Goal: Task Accomplishment & Management: Use online tool/utility

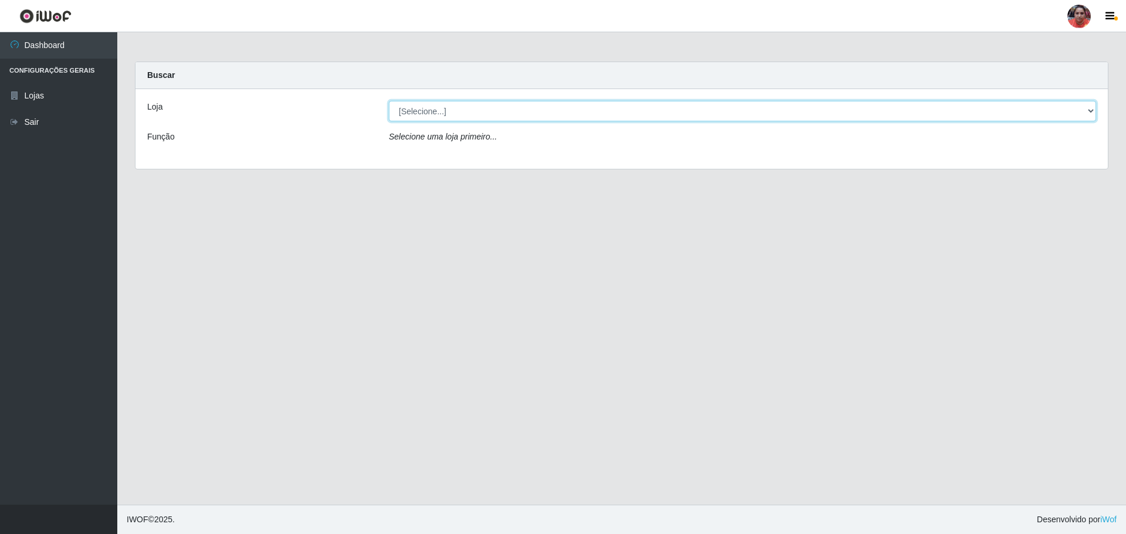
drag, startPoint x: 634, startPoint y: 106, endPoint x: 634, endPoint y: 117, distance: 11.2
click at [634, 106] on select "[Selecione...] Mar Vermelho - Loja 05" at bounding box center [742, 111] width 707 height 21
select select "252"
click at [389, 101] on select "[Selecione...] Mar Vermelho - Loja 05" at bounding box center [742, 111] width 707 height 21
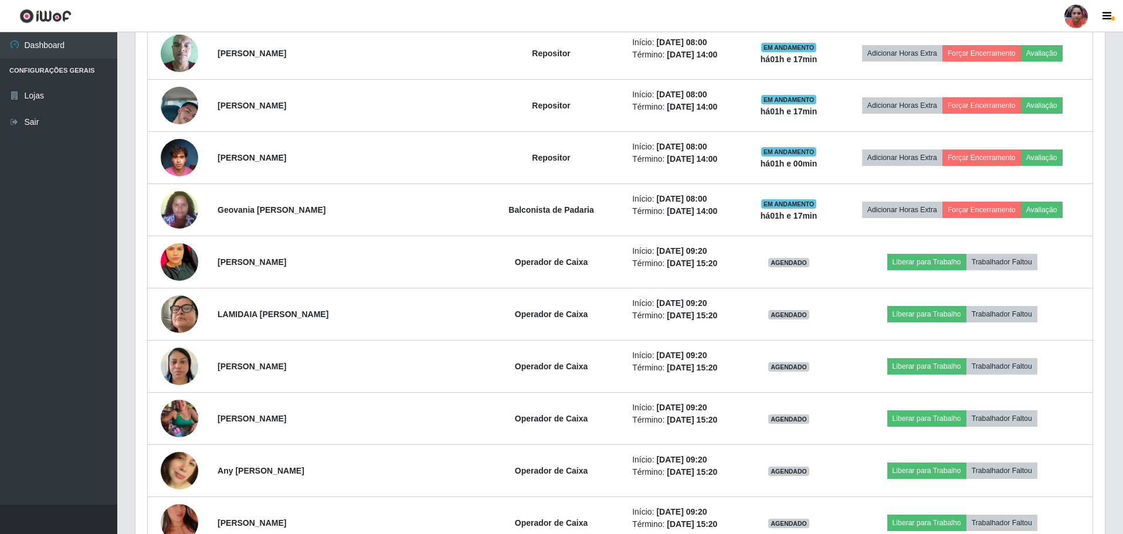
scroll to position [821, 0]
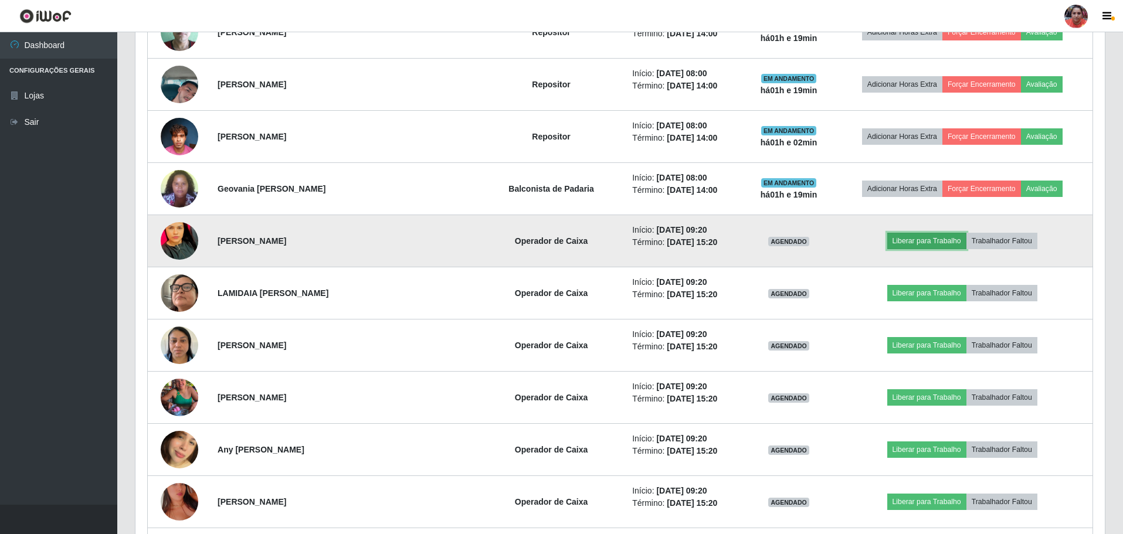
click at [908, 244] on button "Liberar para Trabalho" at bounding box center [926, 241] width 79 height 16
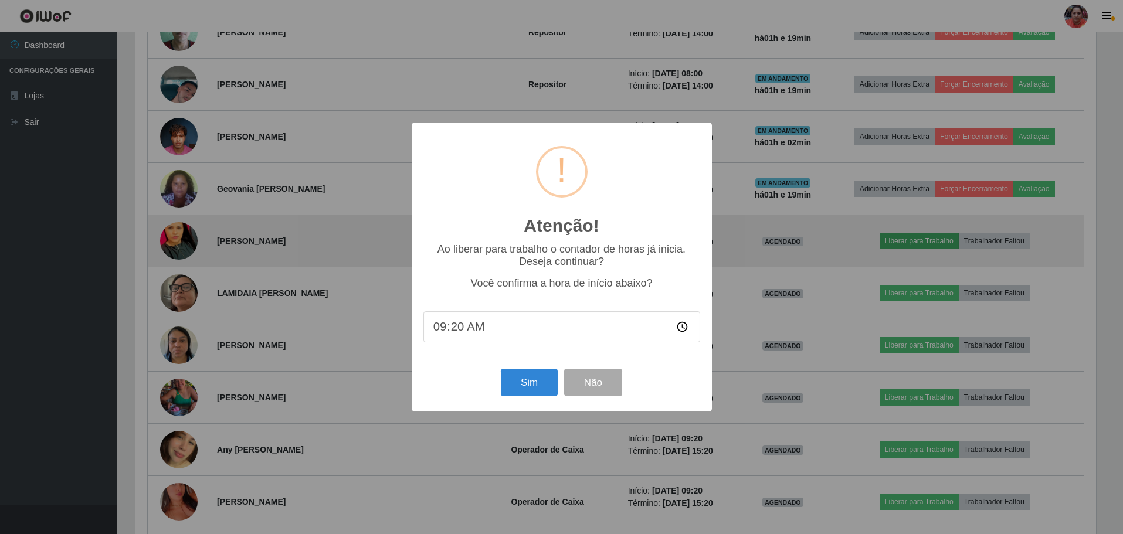
scroll to position [243, 963]
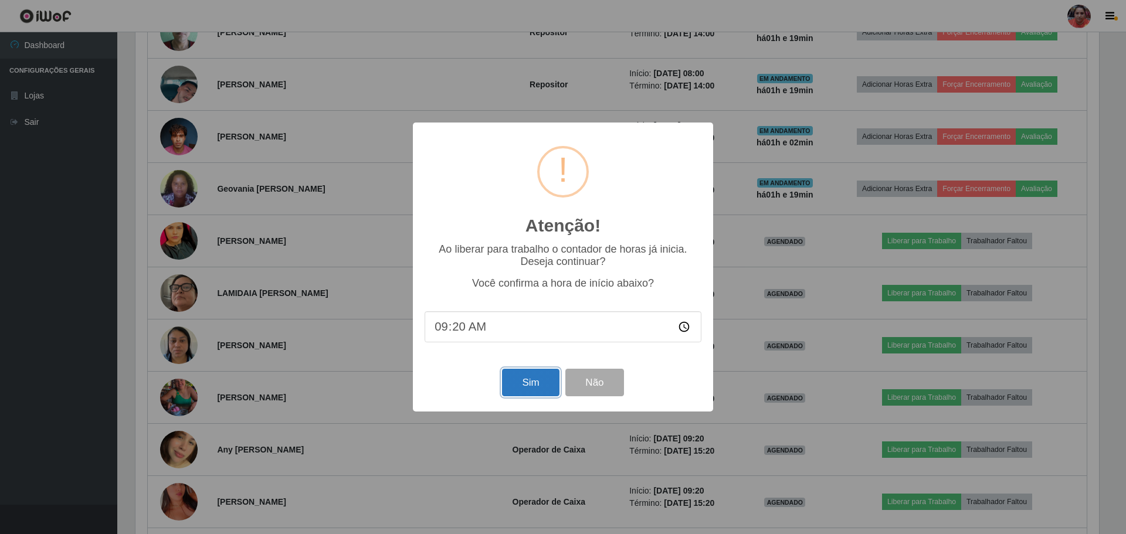
click at [538, 383] on button "Sim" at bounding box center [530, 383] width 57 height 28
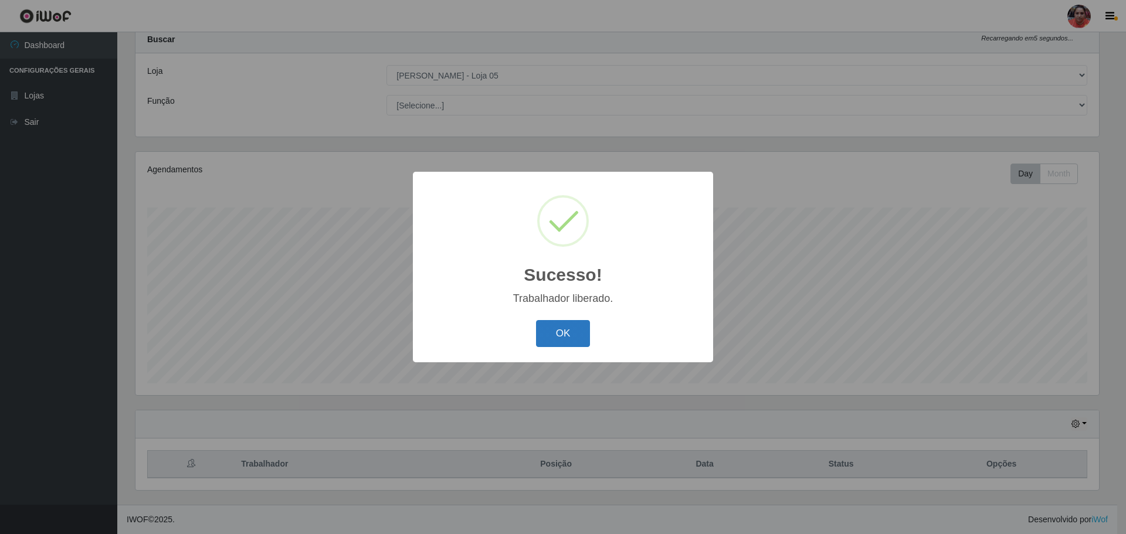
click at [558, 327] on button "OK" at bounding box center [563, 334] width 55 height 28
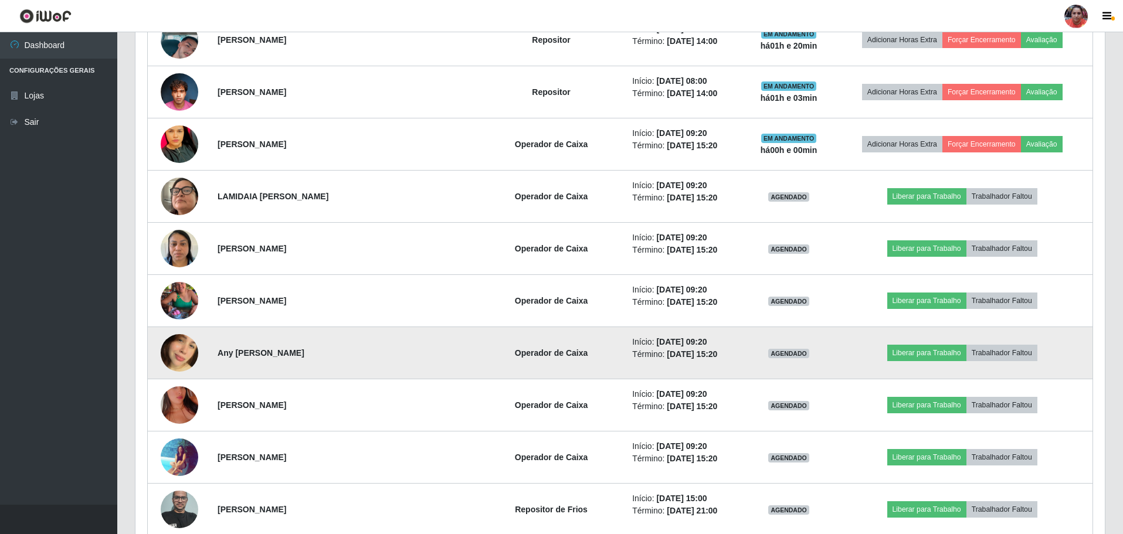
scroll to position [915, 0]
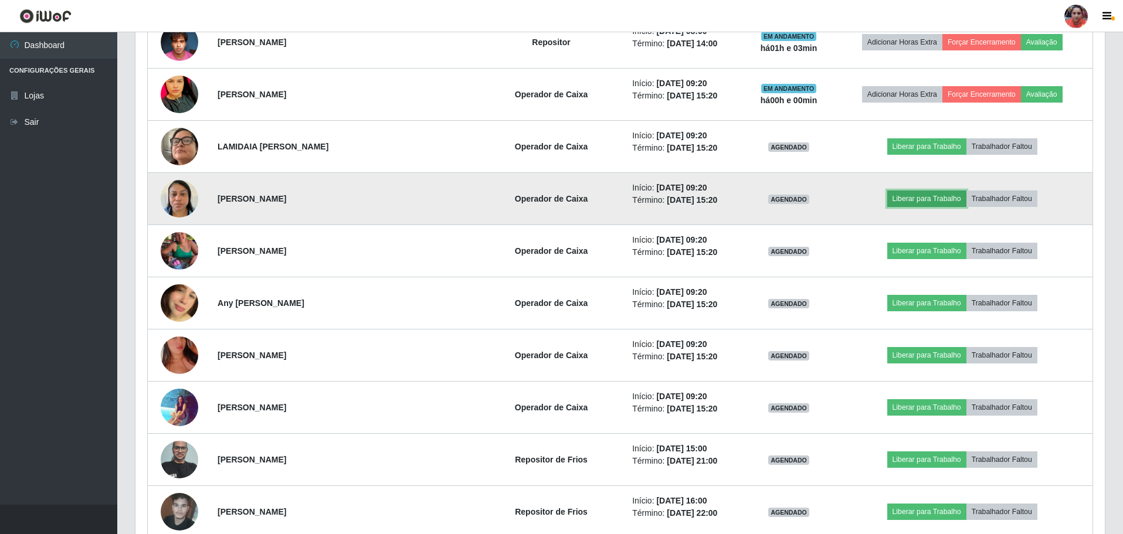
click at [935, 198] on button "Liberar para Trabalho" at bounding box center [926, 199] width 79 height 16
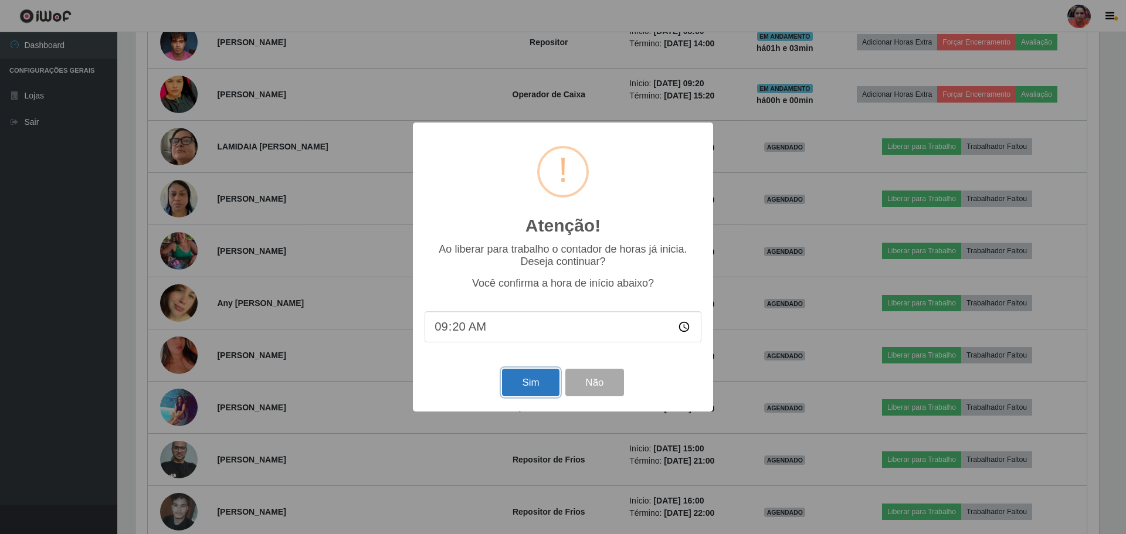
click at [541, 383] on button "Sim" at bounding box center [530, 383] width 57 height 28
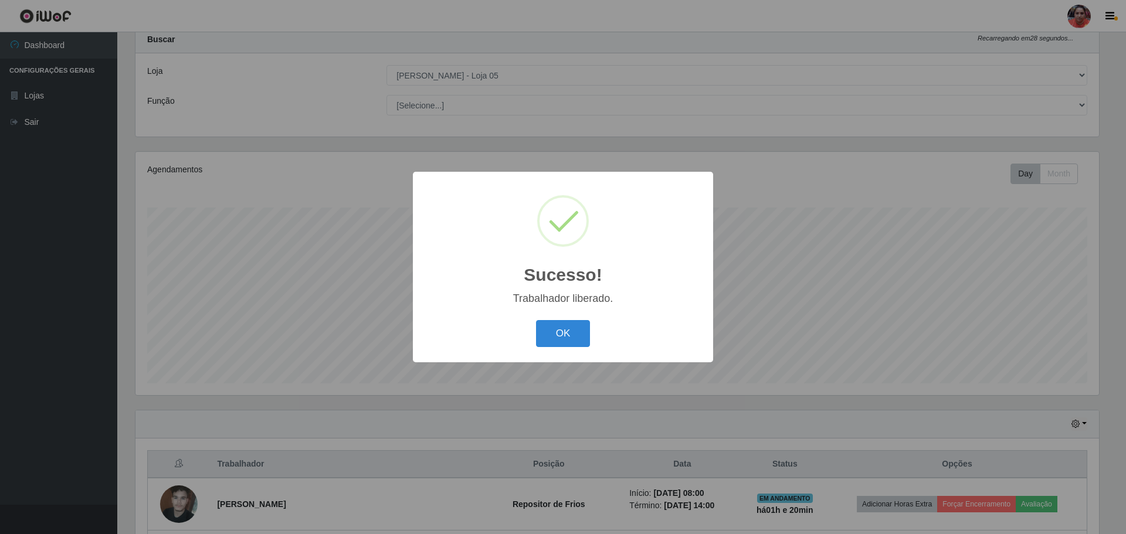
click at [560, 327] on button "OK" at bounding box center [563, 334] width 55 height 28
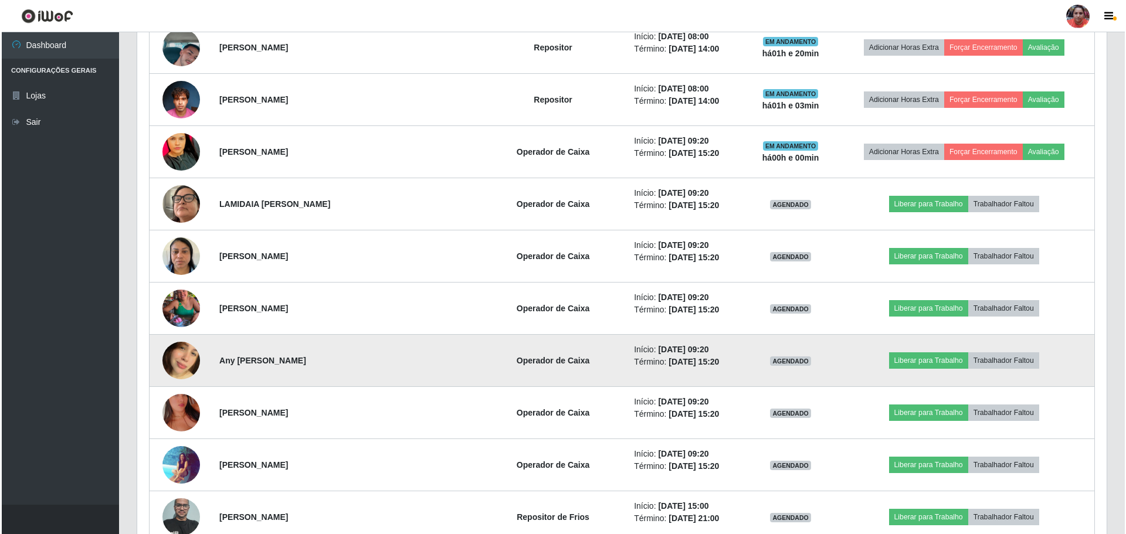
scroll to position [915, 0]
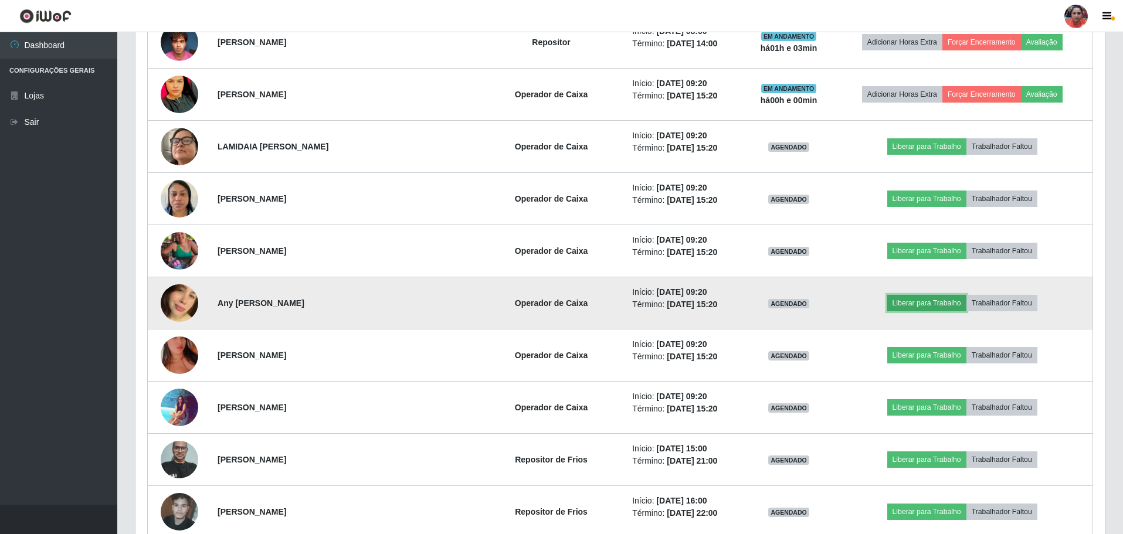
click at [893, 305] on button "Liberar para Trabalho" at bounding box center [926, 303] width 79 height 16
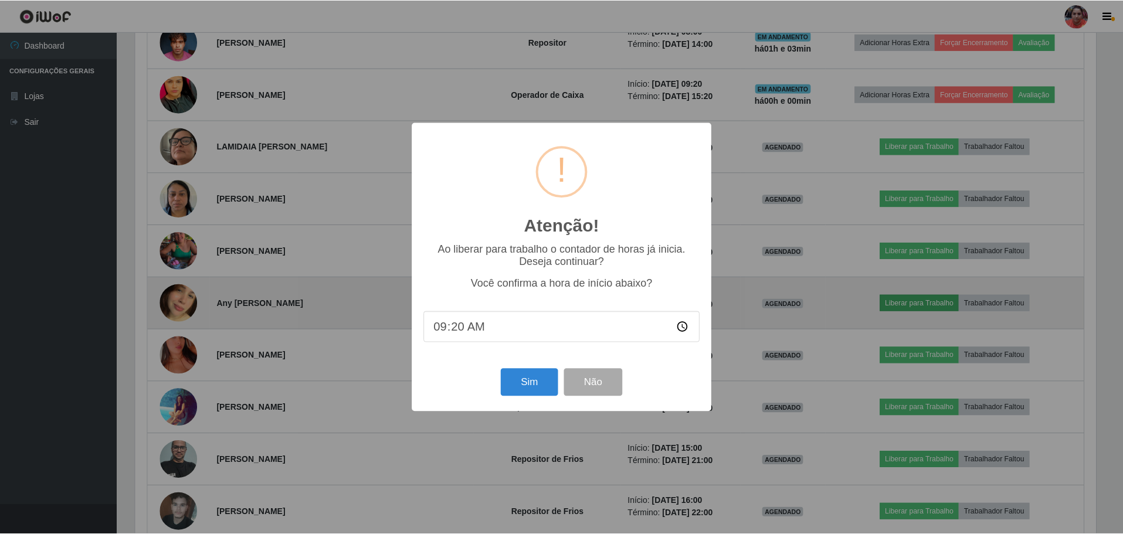
scroll to position [243, 963]
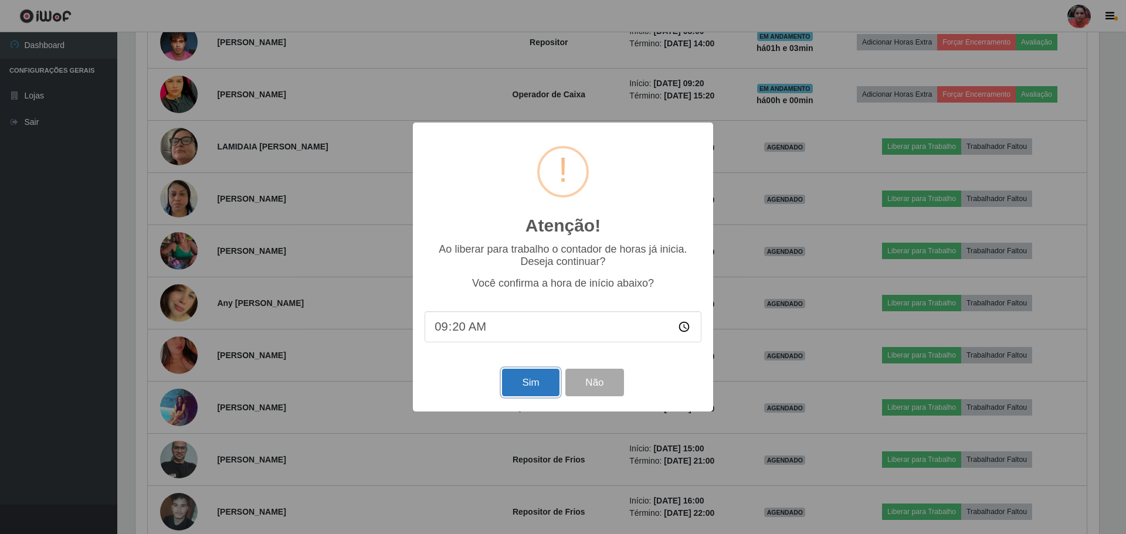
click at [504, 386] on button "Sim" at bounding box center [530, 383] width 57 height 28
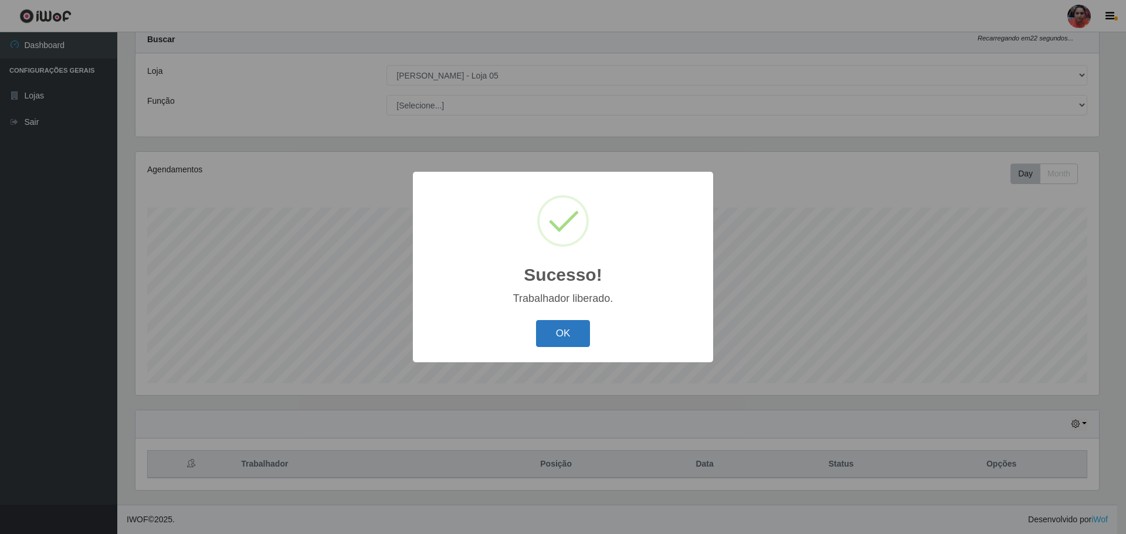
click at [556, 328] on button "OK" at bounding box center [563, 334] width 55 height 28
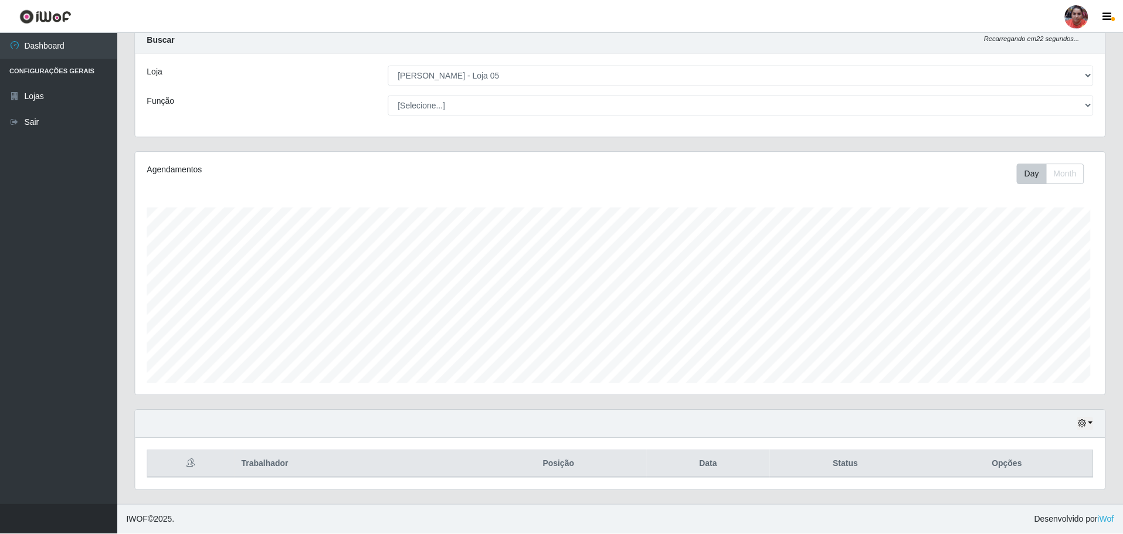
scroll to position [0, 0]
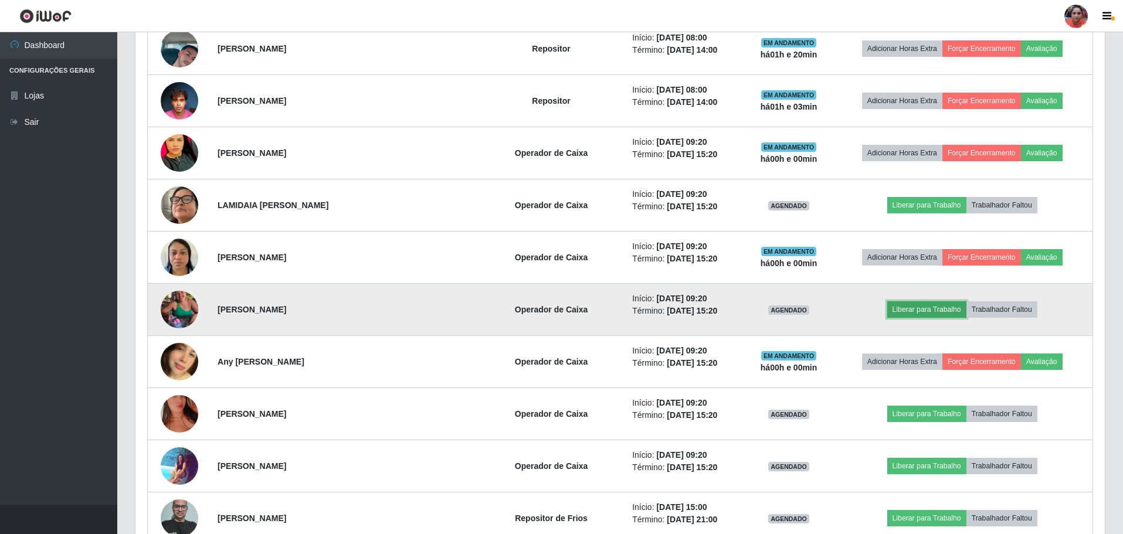
click at [903, 310] on button "Liberar para Trabalho" at bounding box center [926, 309] width 79 height 16
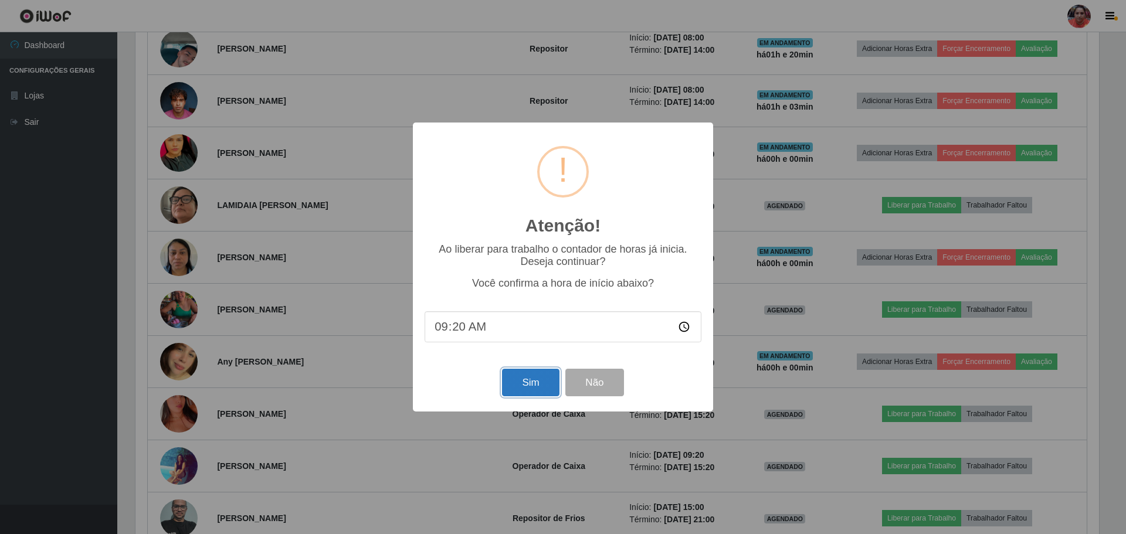
click at [515, 390] on button "Sim" at bounding box center [530, 383] width 57 height 28
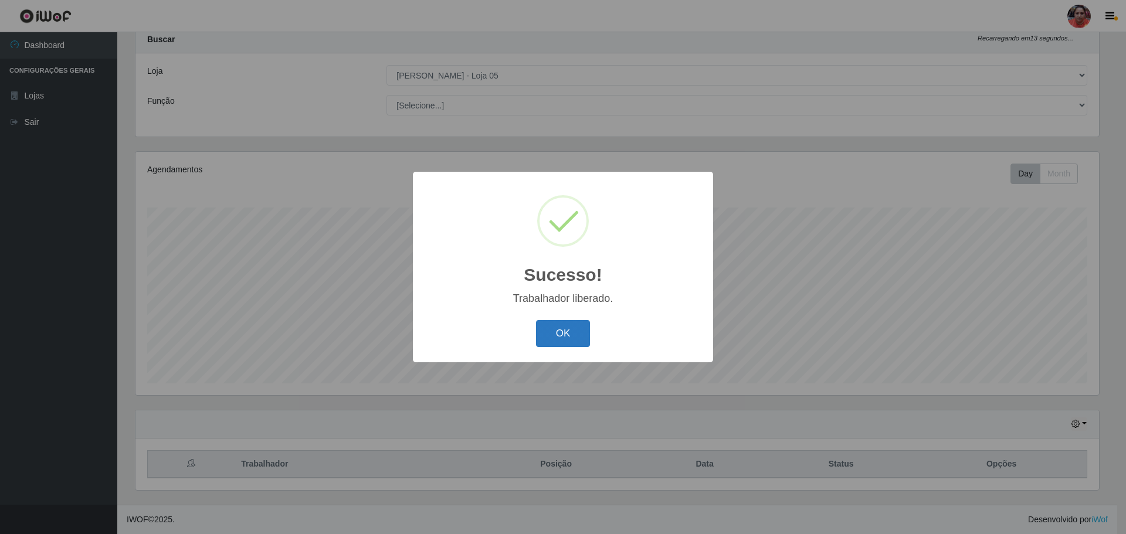
click at [561, 341] on button "OK" at bounding box center [563, 334] width 55 height 28
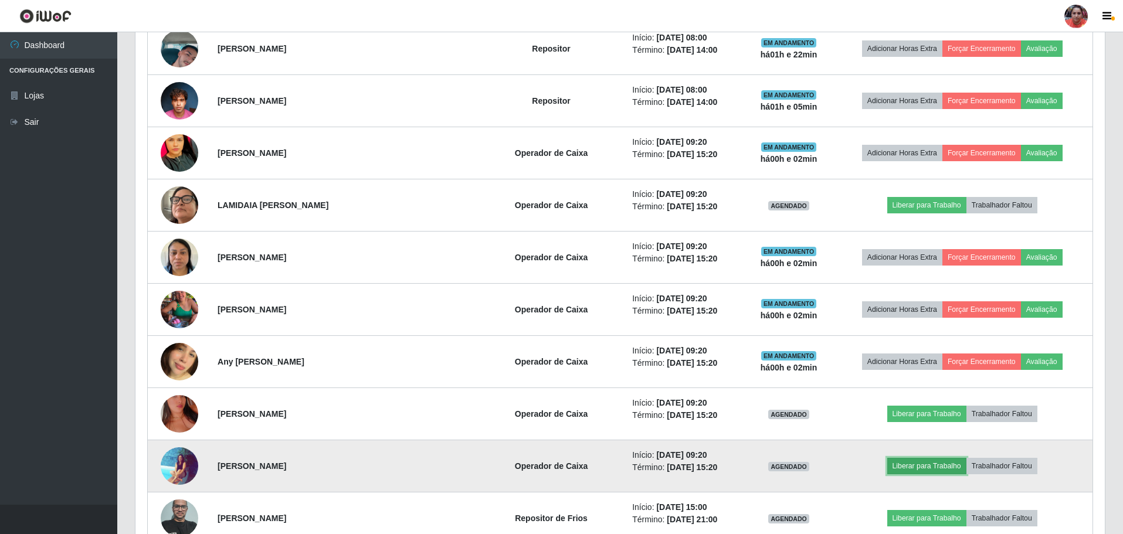
click at [938, 466] on button "Liberar para Trabalho" at bounding box center [926, 466] width 79 height 16
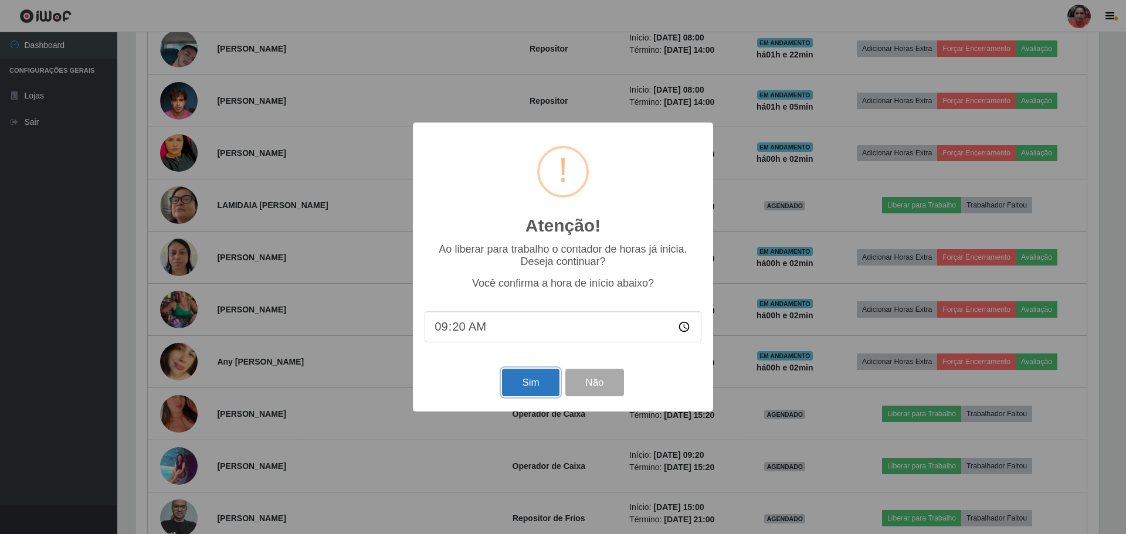
click at [544, 381] on button "Sim" at bounding box center [530, 383] width 57 height 28
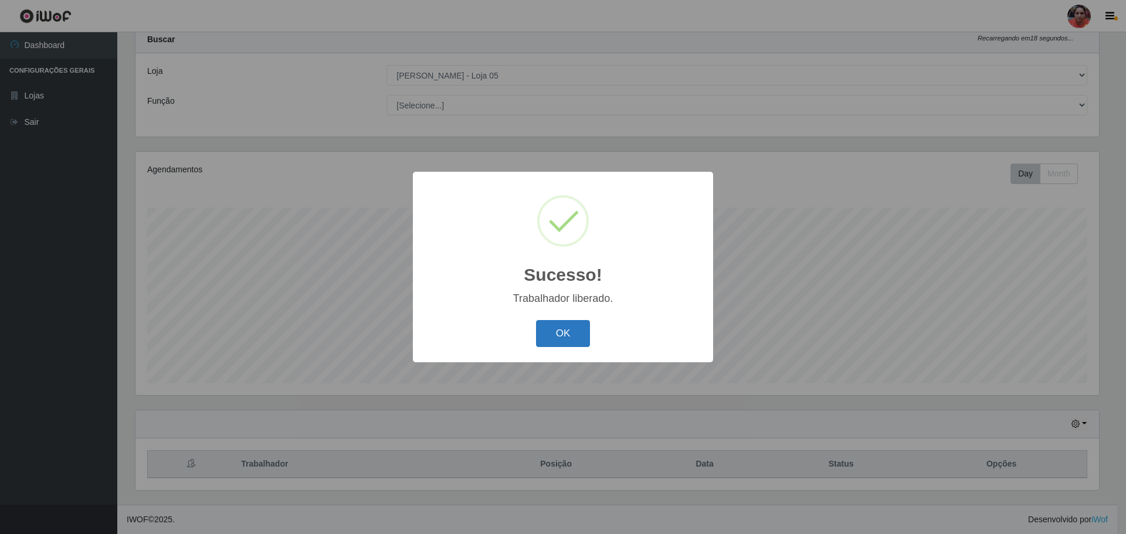
click at [579, 335] on button "OK" at bounding box center [563, 334] width 55 height 28
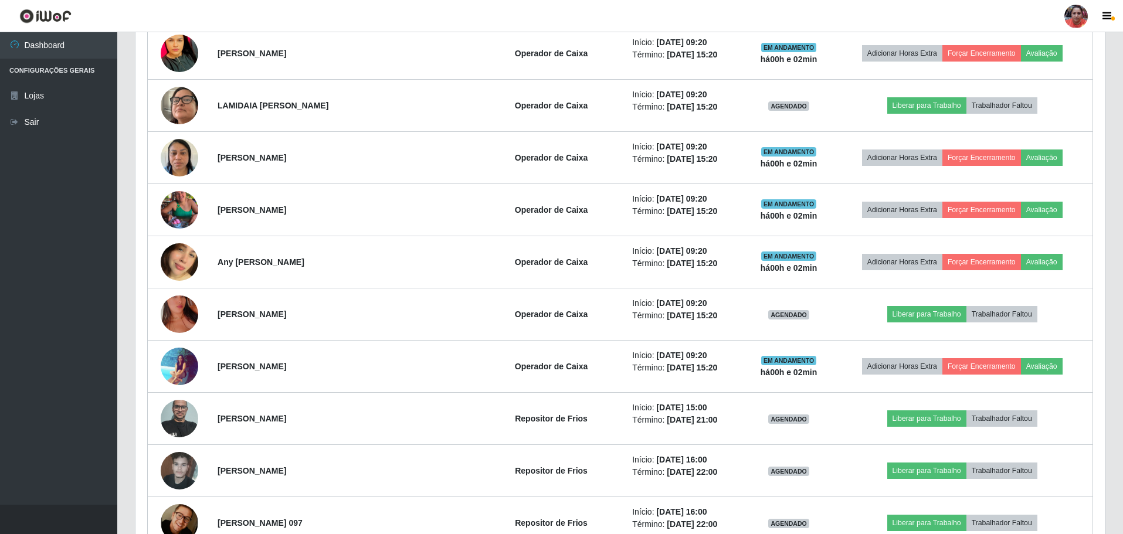
scroll to position [974, 0]
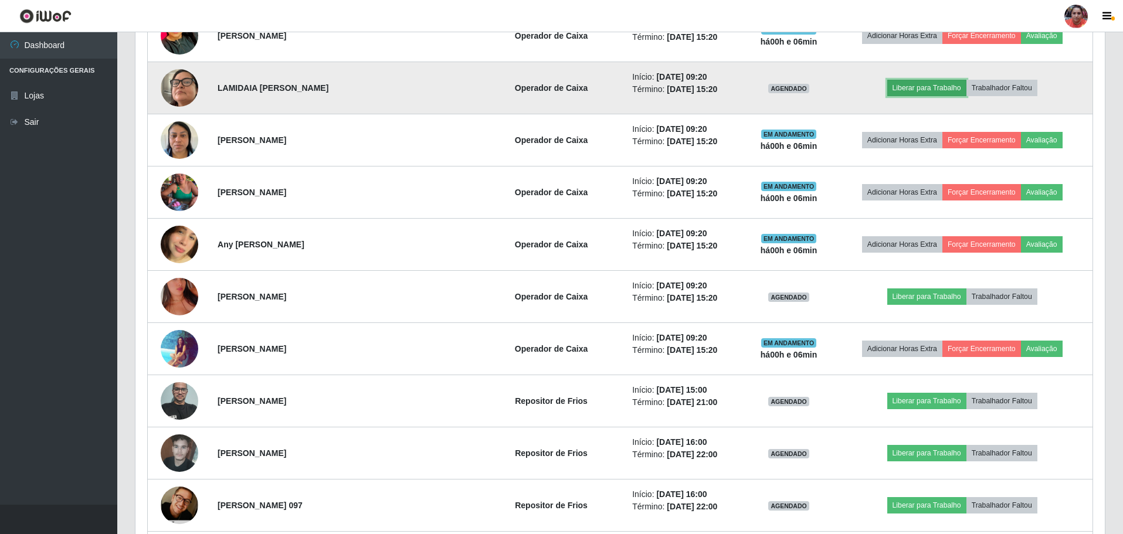
click at [932, 83] on button "Liberar para Trabalho" at bounding box center [926, 88] width 79 height 16
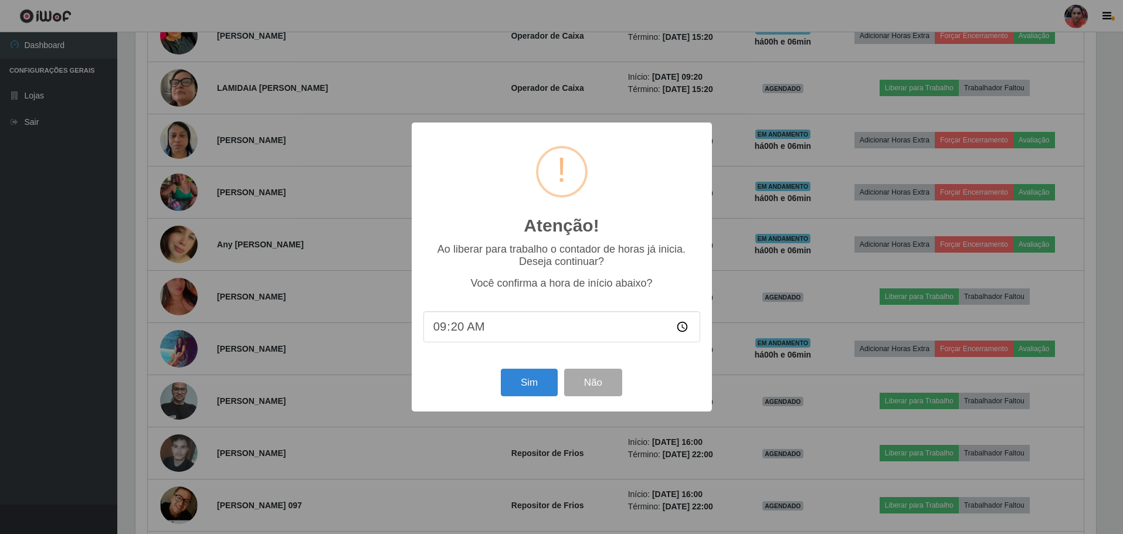
scroll to position [243, 963]
click at [549, 389] on button "Sim" at bounding box center [530, 383] width 57 height 28
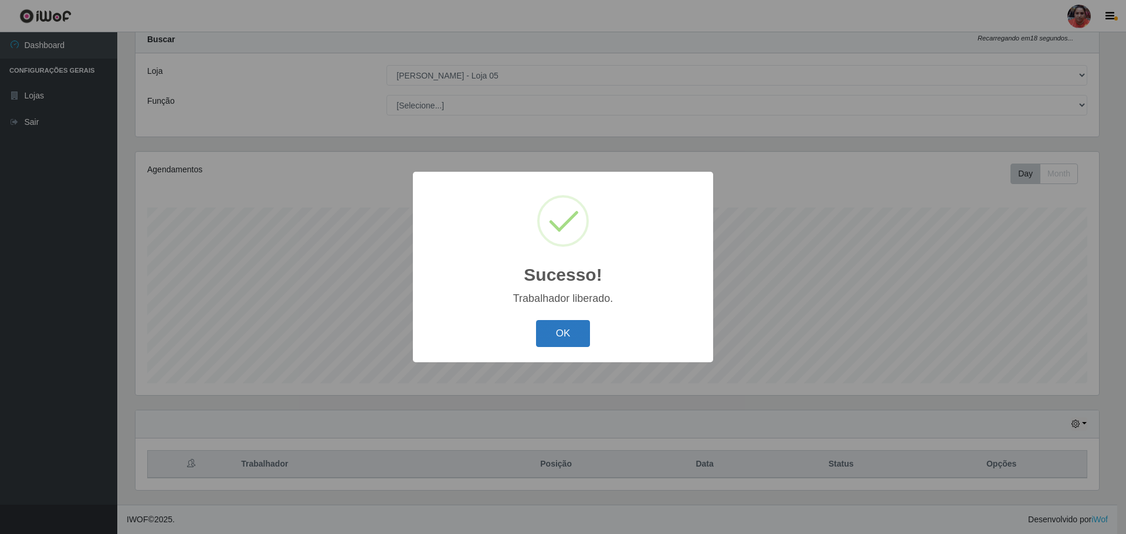
click at [566, 325] on button "OK" at bounding box center [563, 334] width 55 height 28
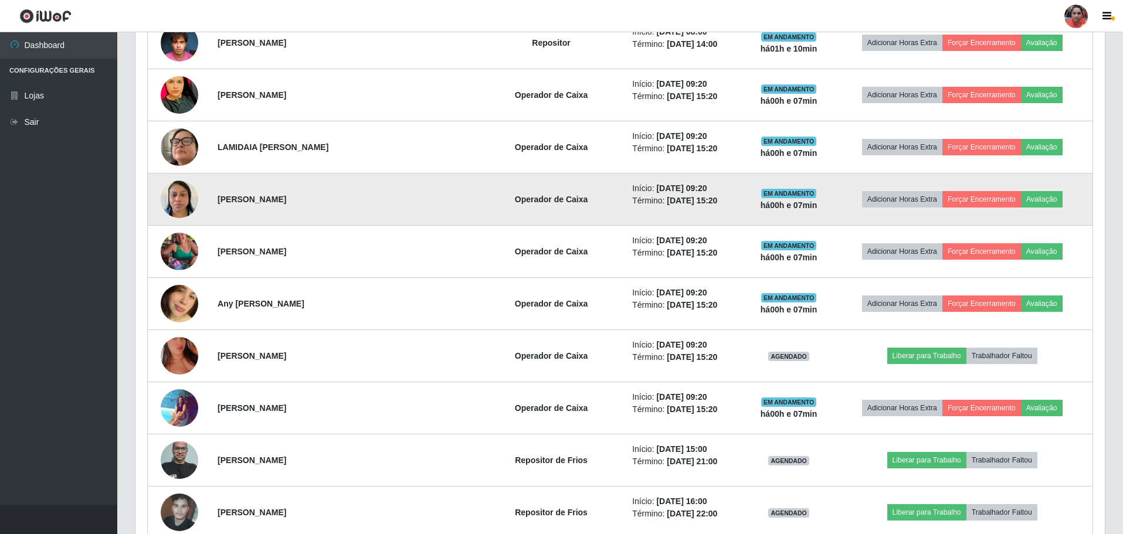
scroll to position [915, 0]
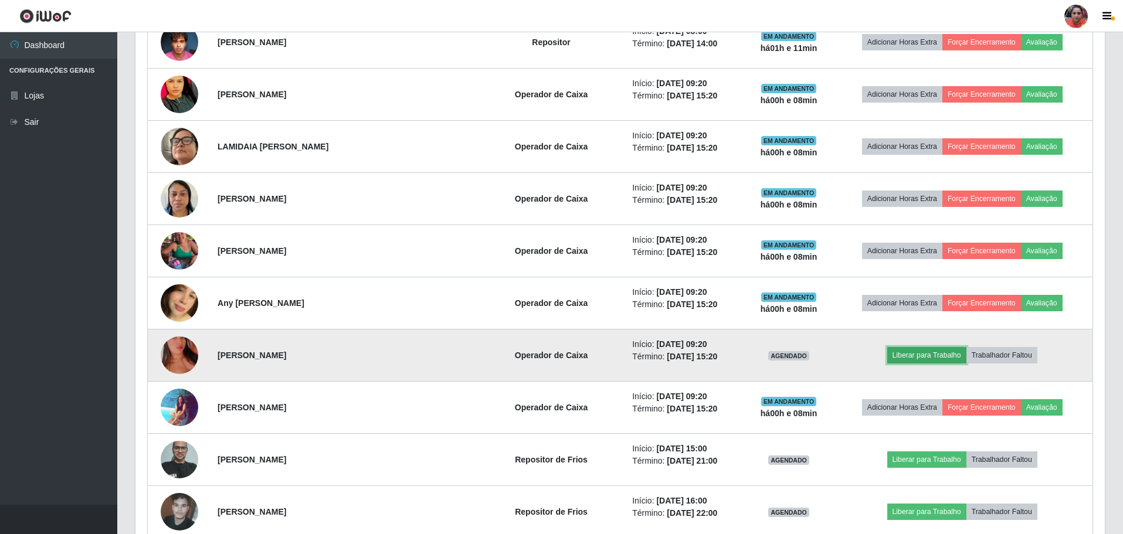
click at [910, 353] on button "Liberar para Trabalho" at bounding box center [926, 355] width 79 height 16
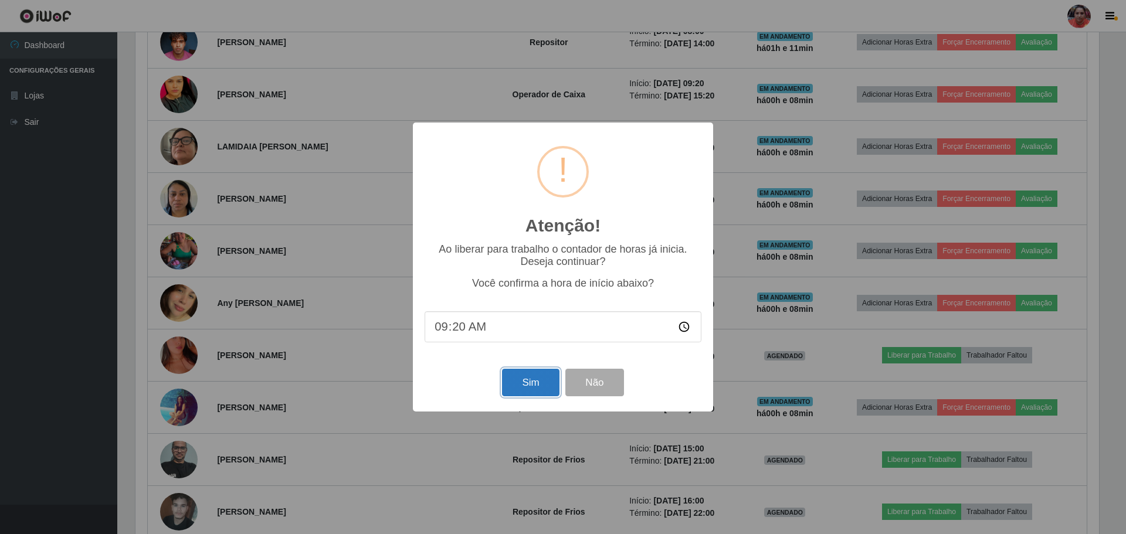
click at [534, 377] on button "Sim" at bounding box center [530, 383] width 57 height 28
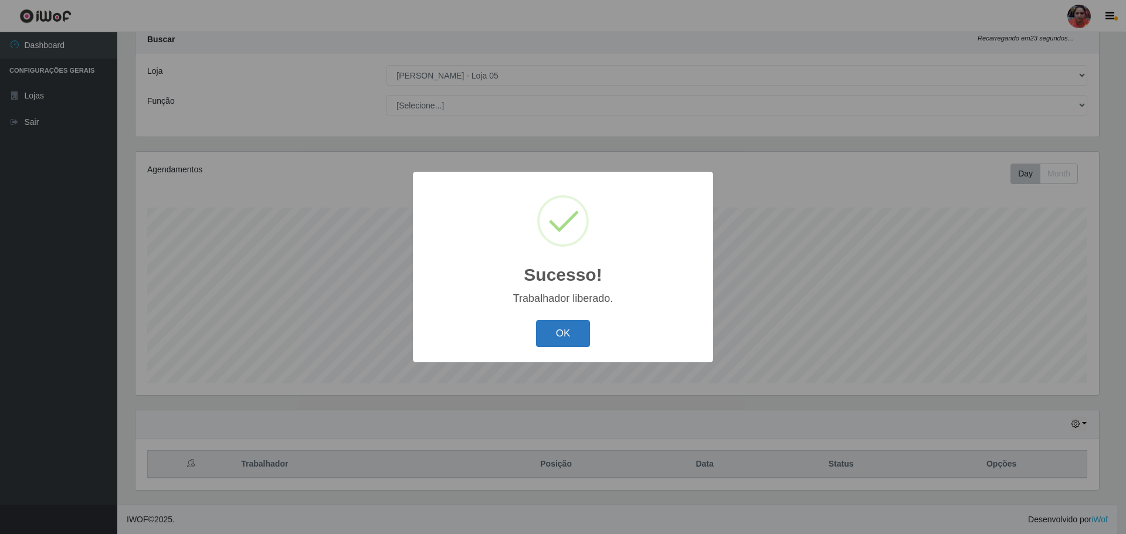
click at [552, 336] on button "OK" at bounding box center [563, 334] width 55 height 28
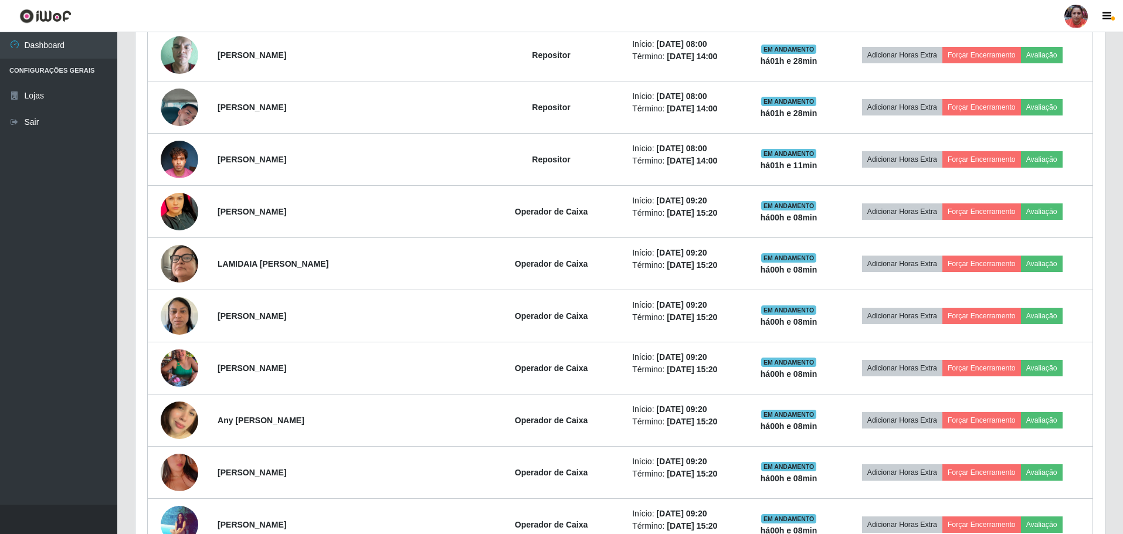
scroll to position [915, 0]
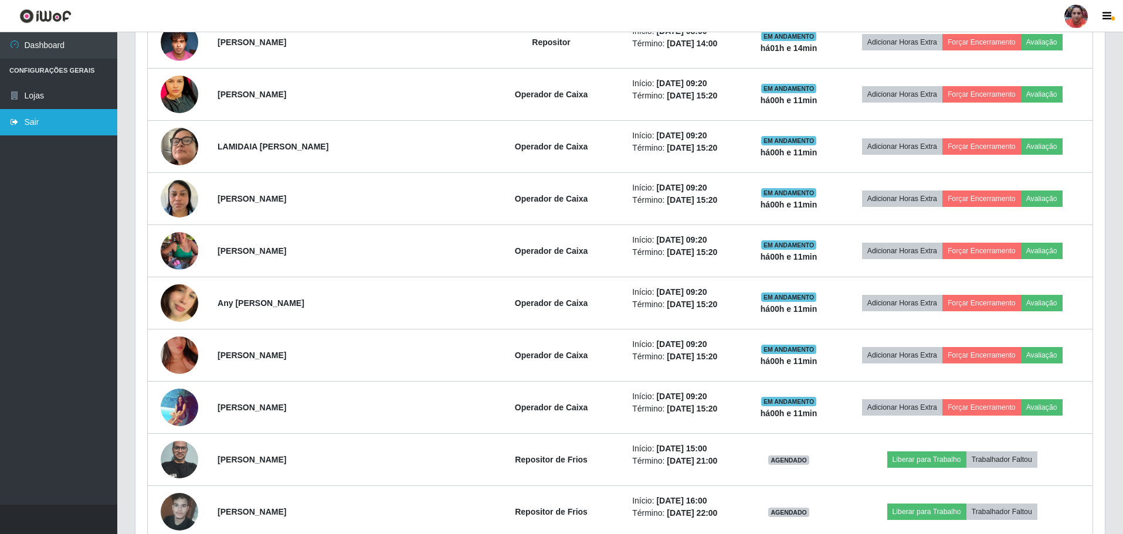
click at [18, 118] on icon at bounding box center [14, 122] width 11 height 8
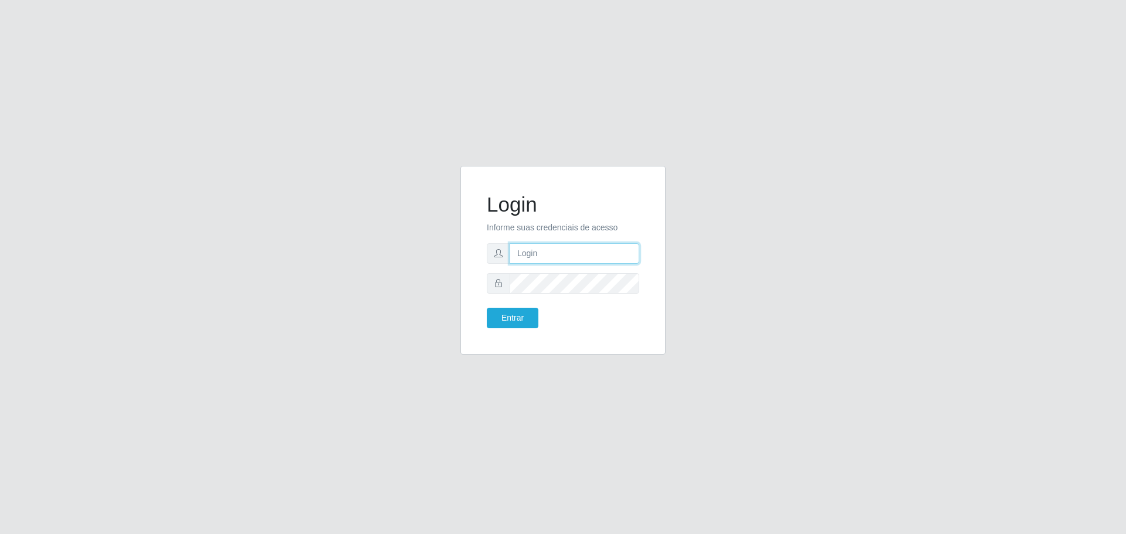
type input "[EMAIL_ADDRESS][DOMAIN_NAME]"
